Goal: Information Seeking & Learning: Learn about a topic

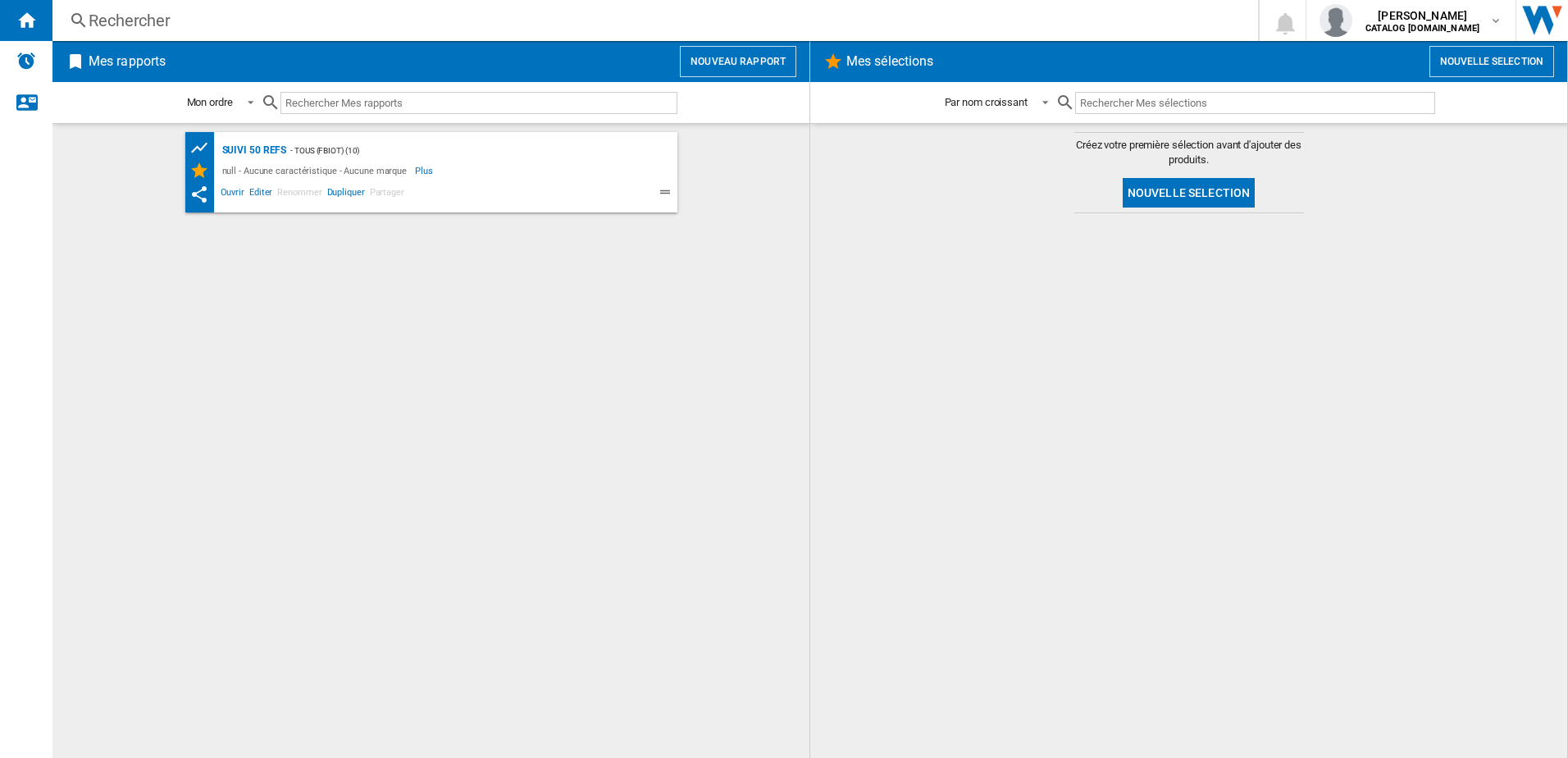
click at [244, 12] on div "Rechercher" at bounding box center [652, 20] width 1127 height 23
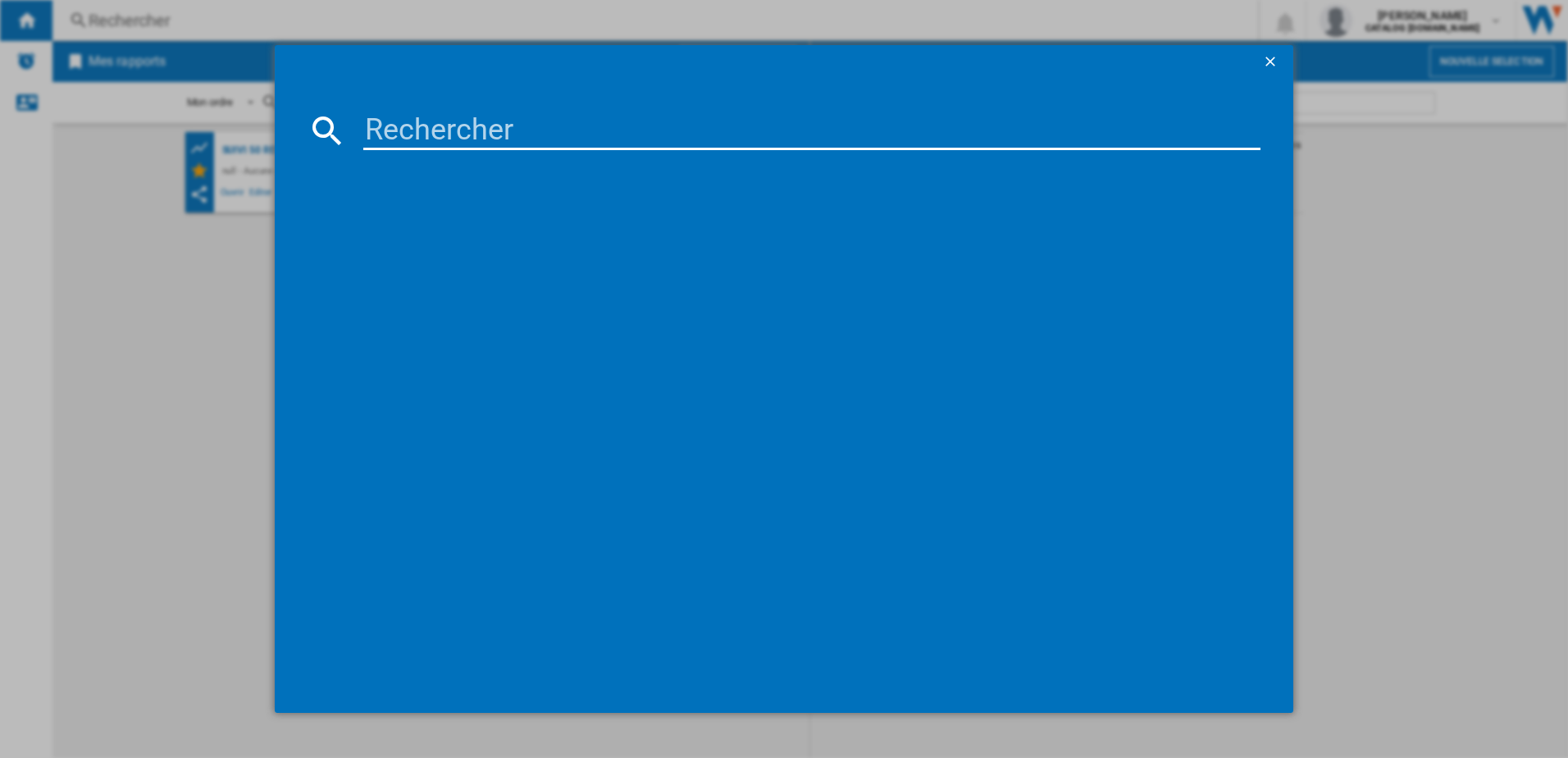
click at [433, 134] on input at bounding box center [812, 130] width 898 height 39
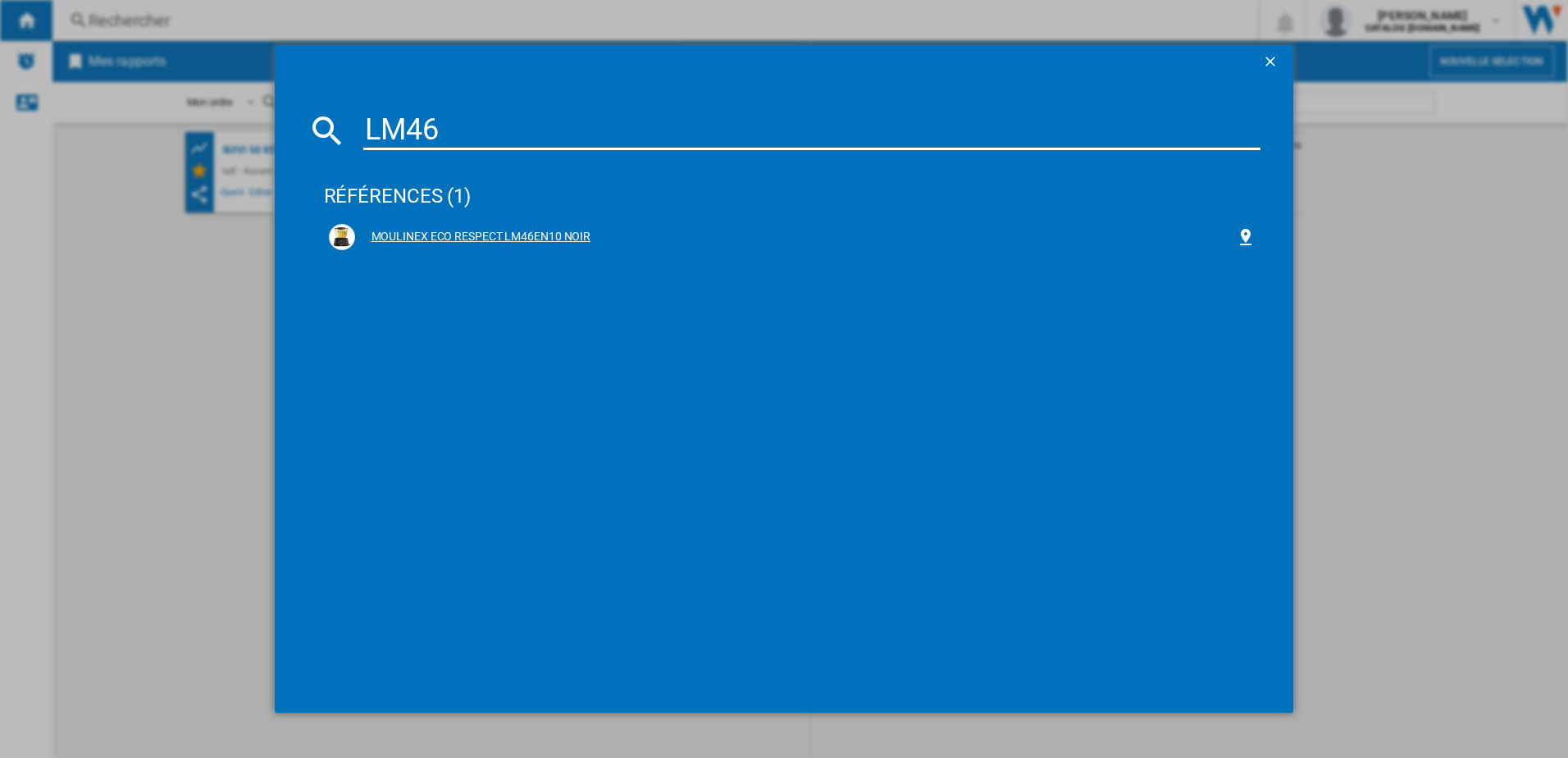
type input "LM46"
click at [434, 235] on div "MOULINEX ECO RESPECT LM46EN10 NOIR" at bounding box center [795, 236] width 881 height 16
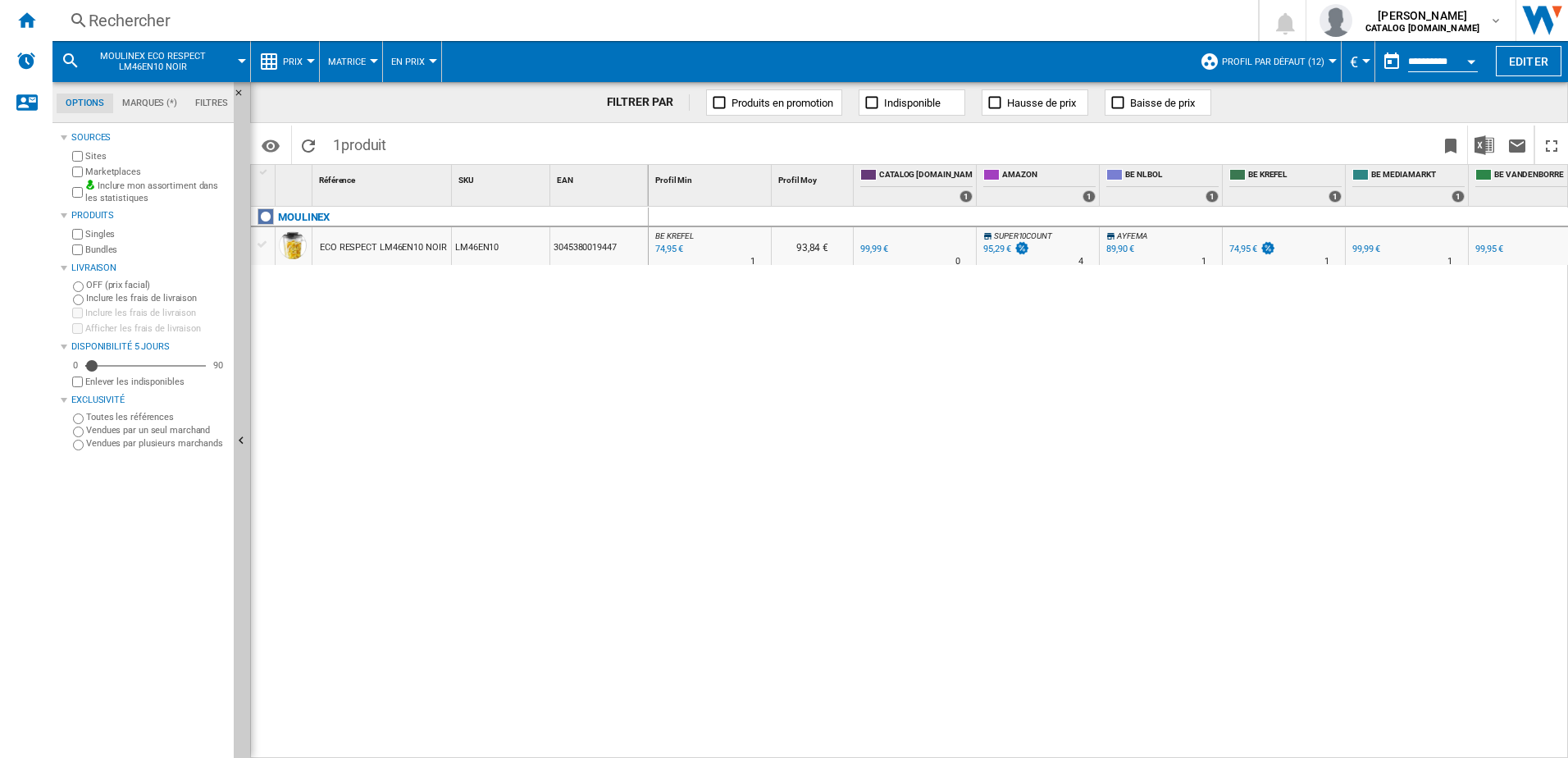
click at [313, 60] on div at bounding box center [311, 60] width 8 height 4
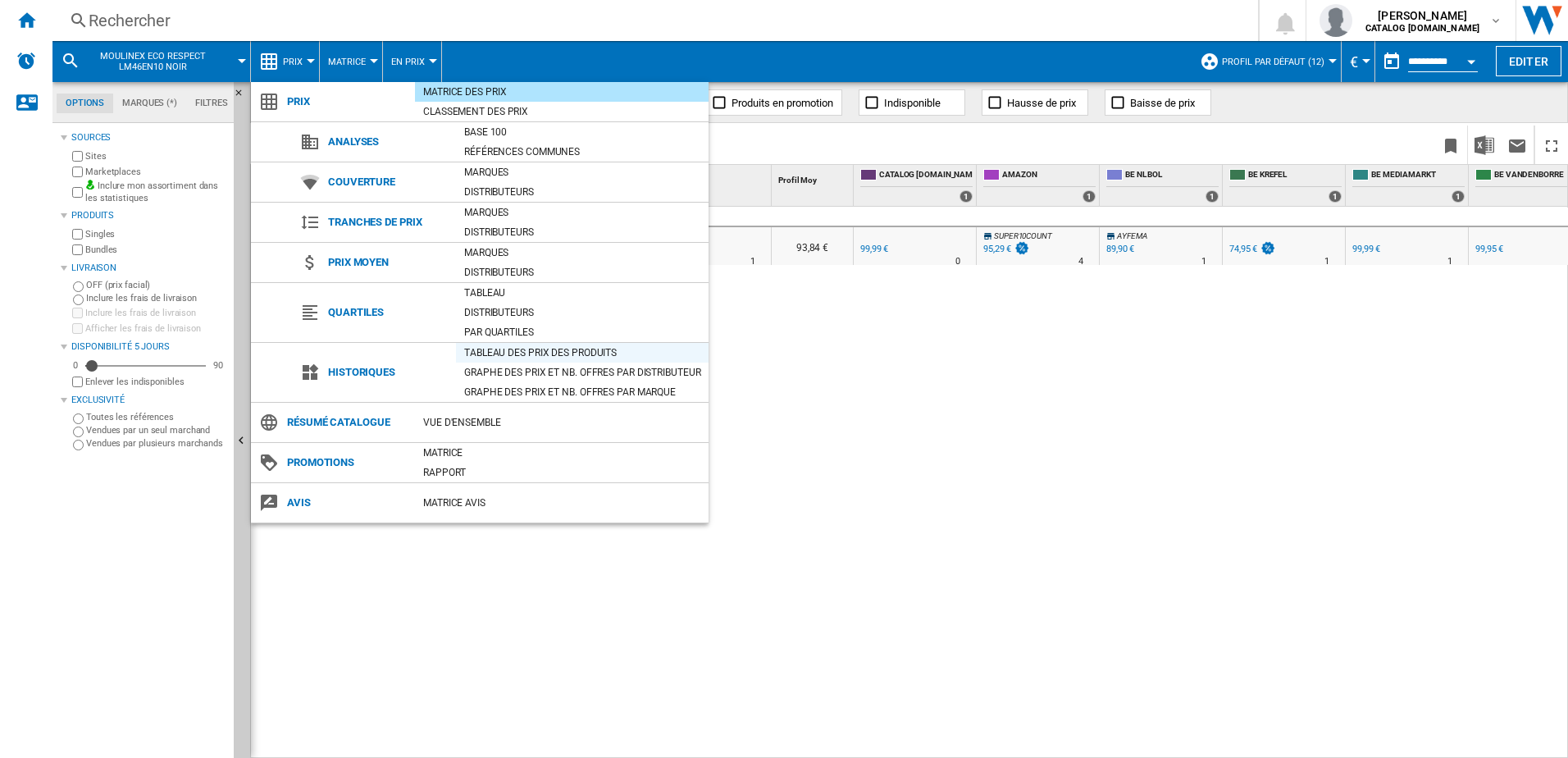
click at [499, 347] on div "Tableau des prix des produits" at bounding box center [582, 352] width 252 height 16
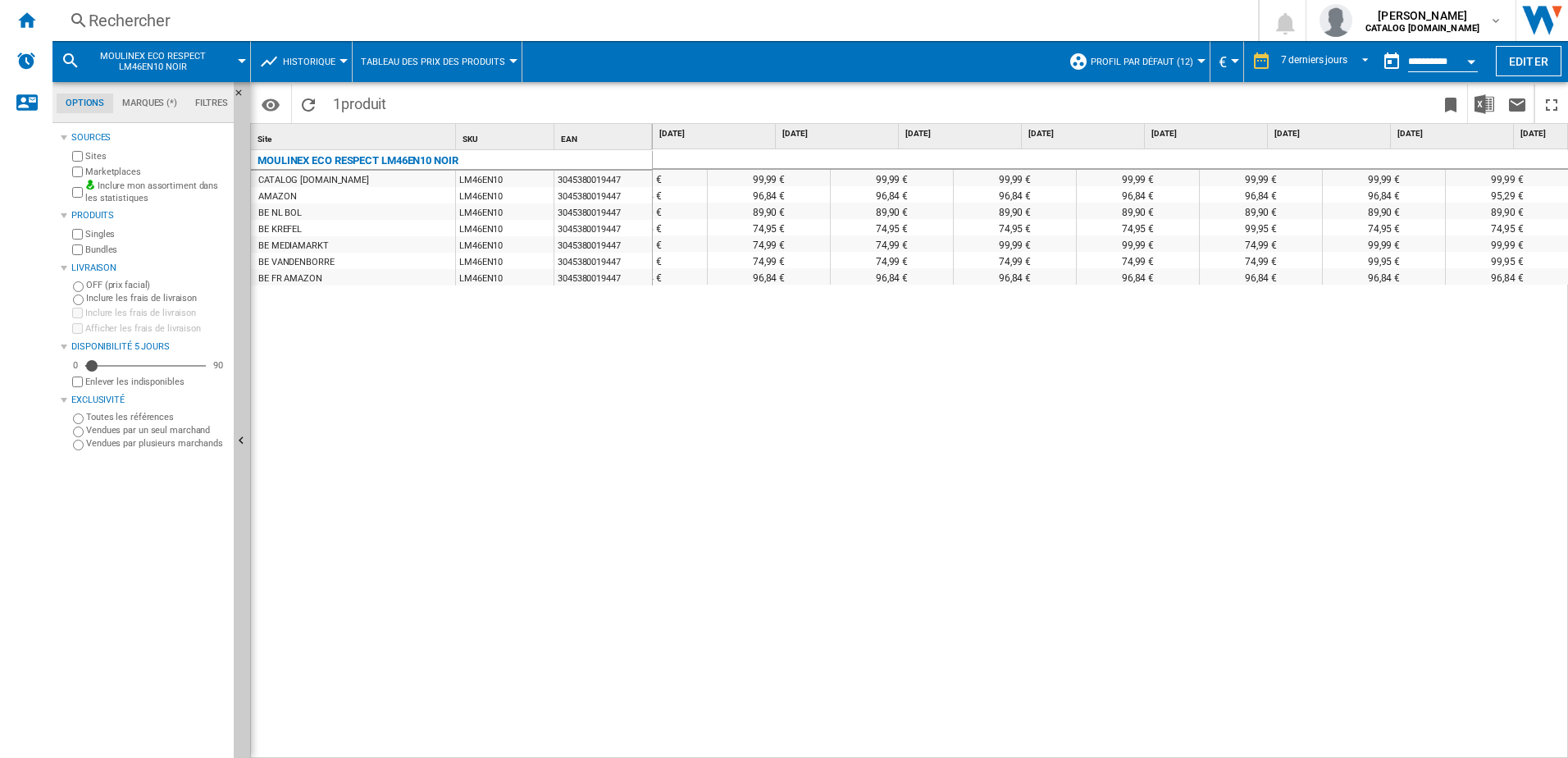
scroll to position [0, 68]
click at [239, 18] on div "Rechercher" at bounding box center [652, 20] width 1127 height 23
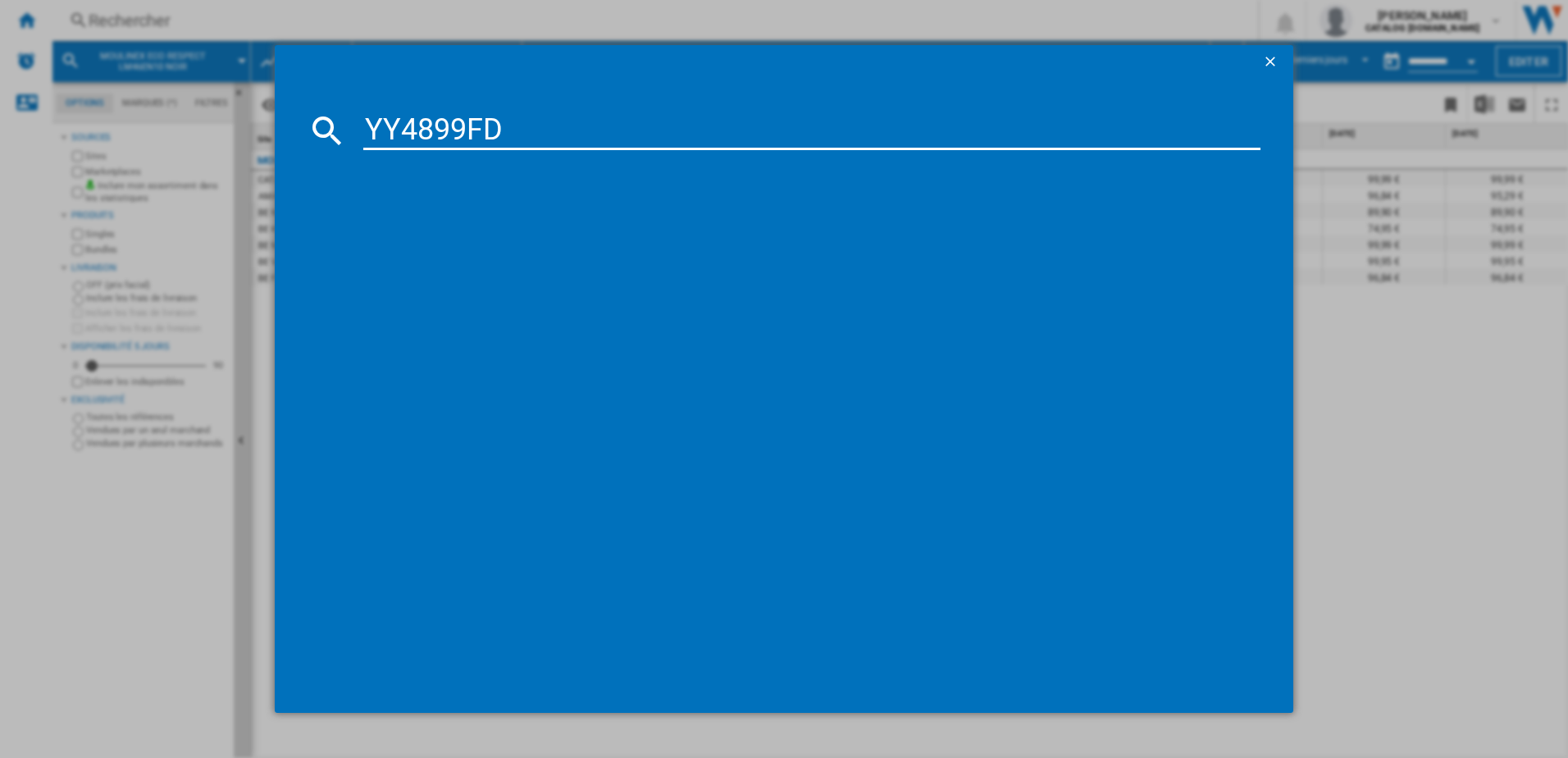
type input "YY4899FD"
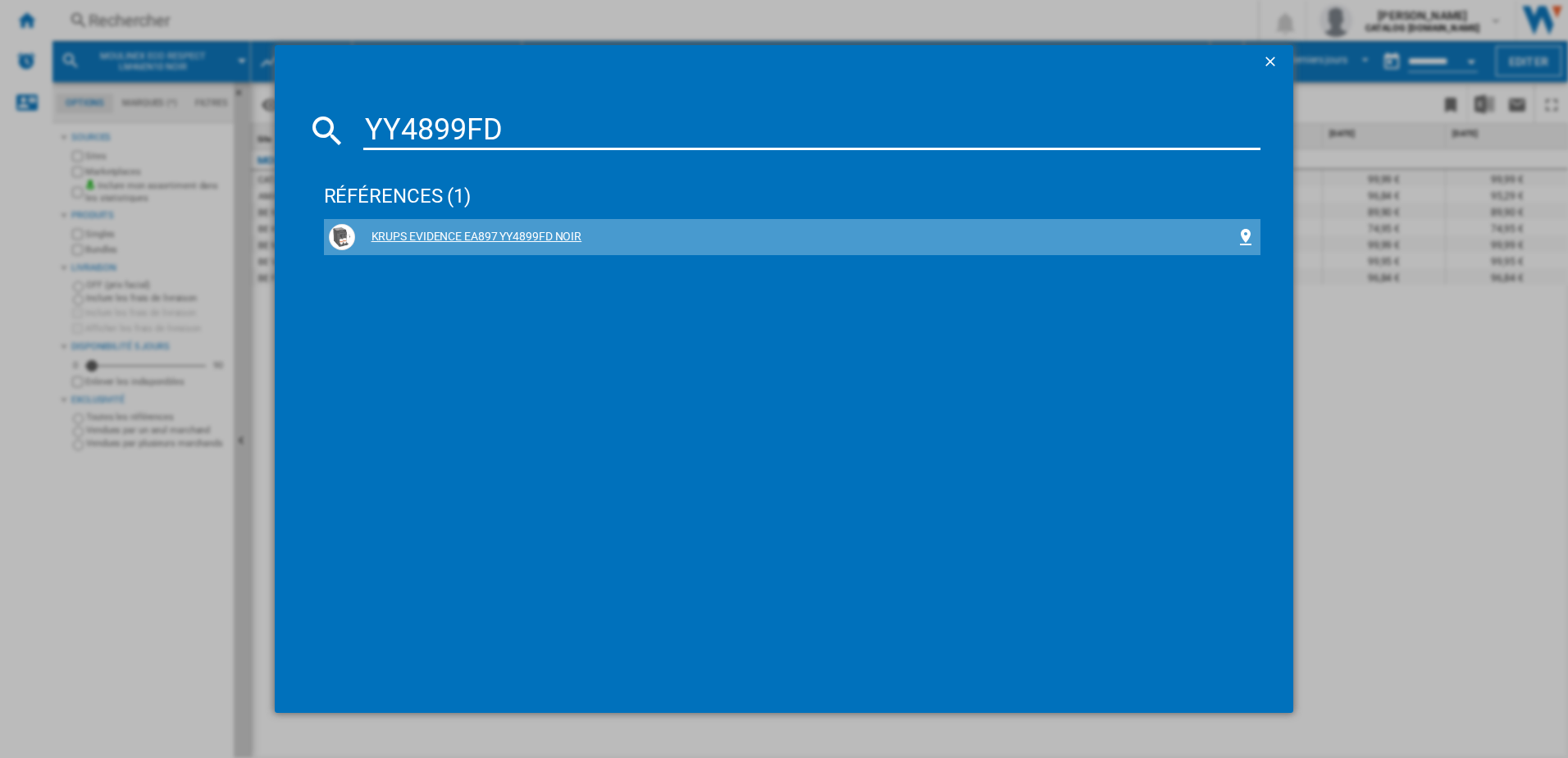
click at [438, 237] on div "KRUPS EVIDENCE EA897 YY4899FD NOIR" at bounding box center [795, 236] width 881 height 16
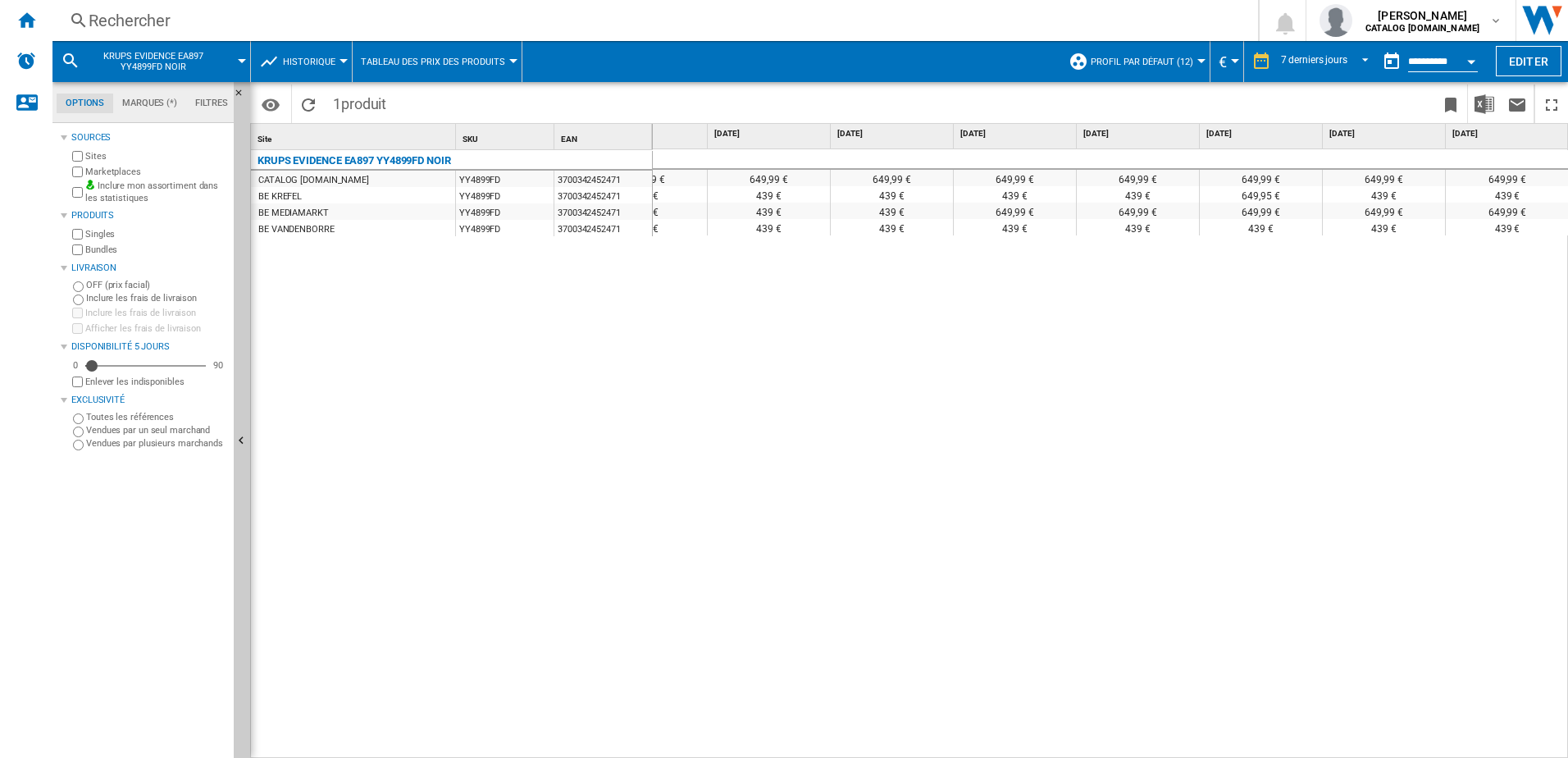
scroll to position [0, 68]
